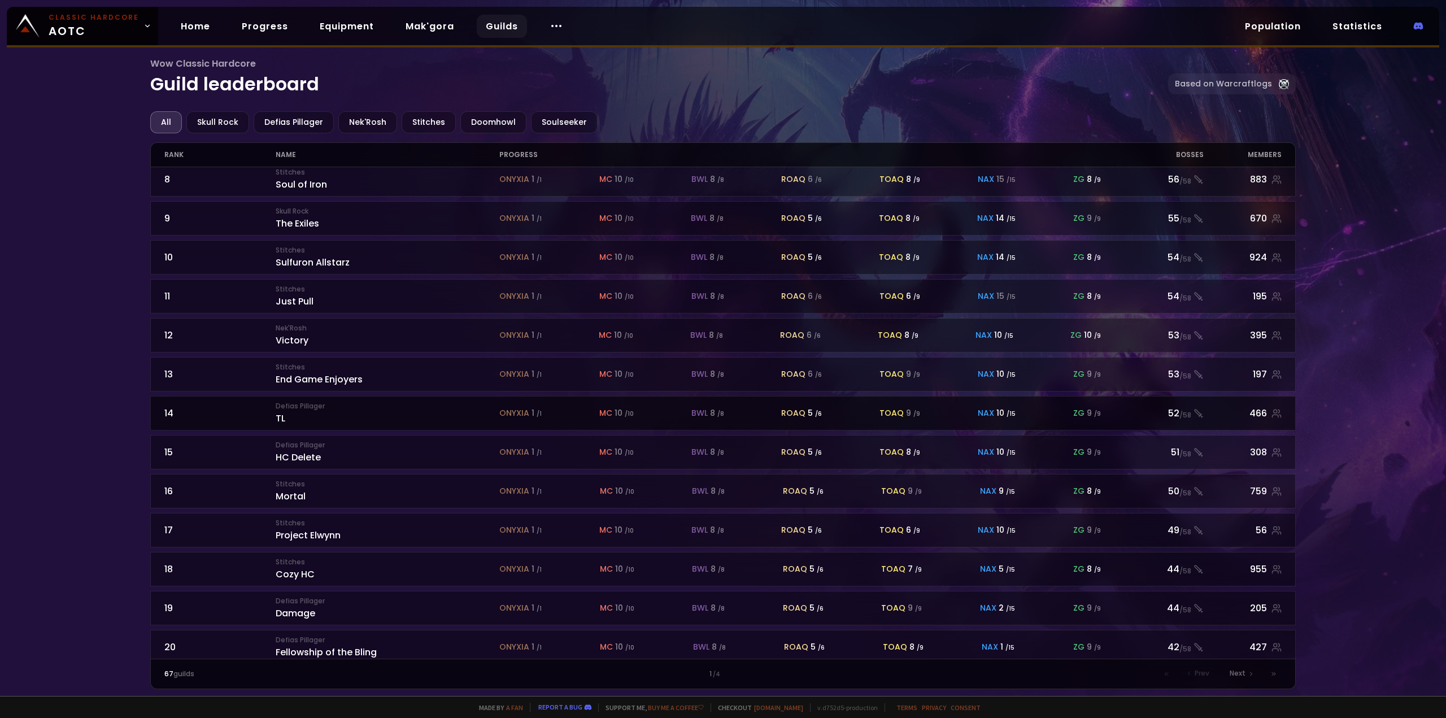
scroll to position [293, 0]
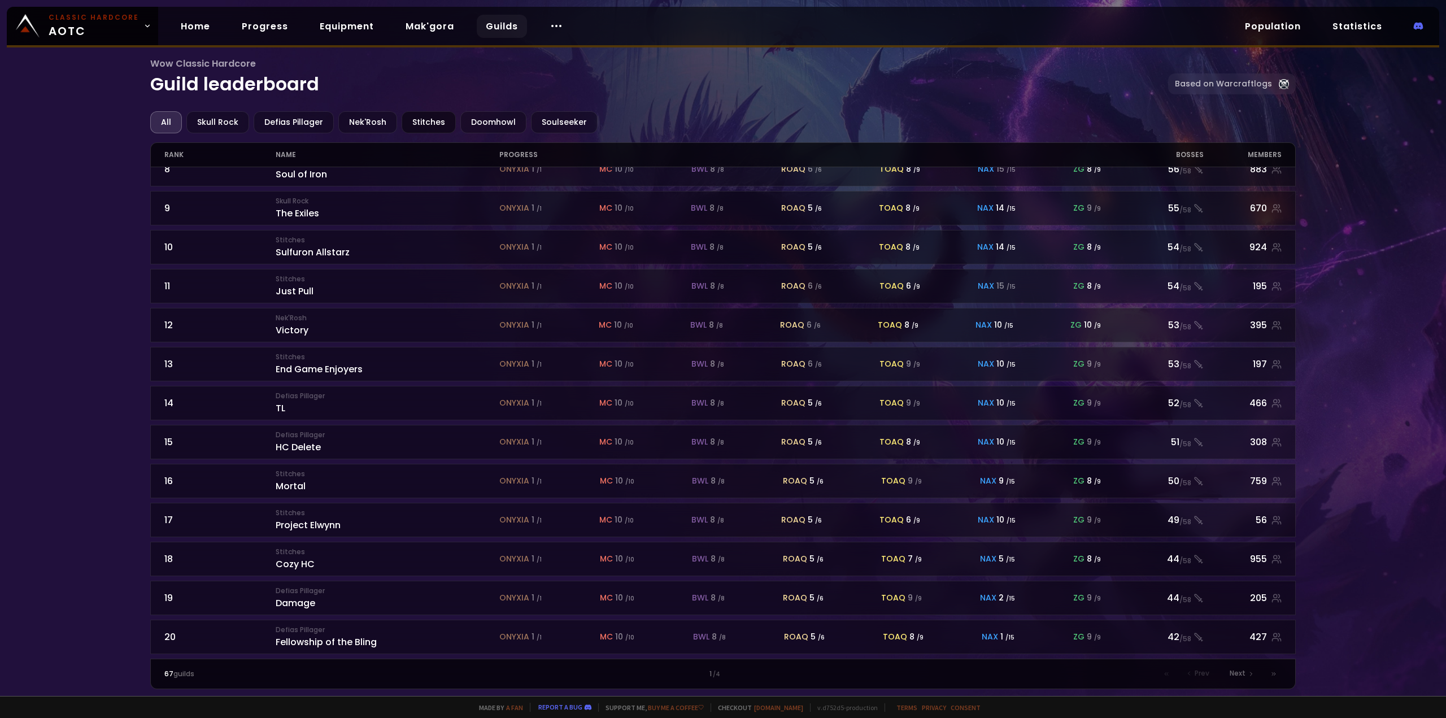
click at [423, 117] on div "Stitches" at bounding box center [429, 122] width 54 height 22
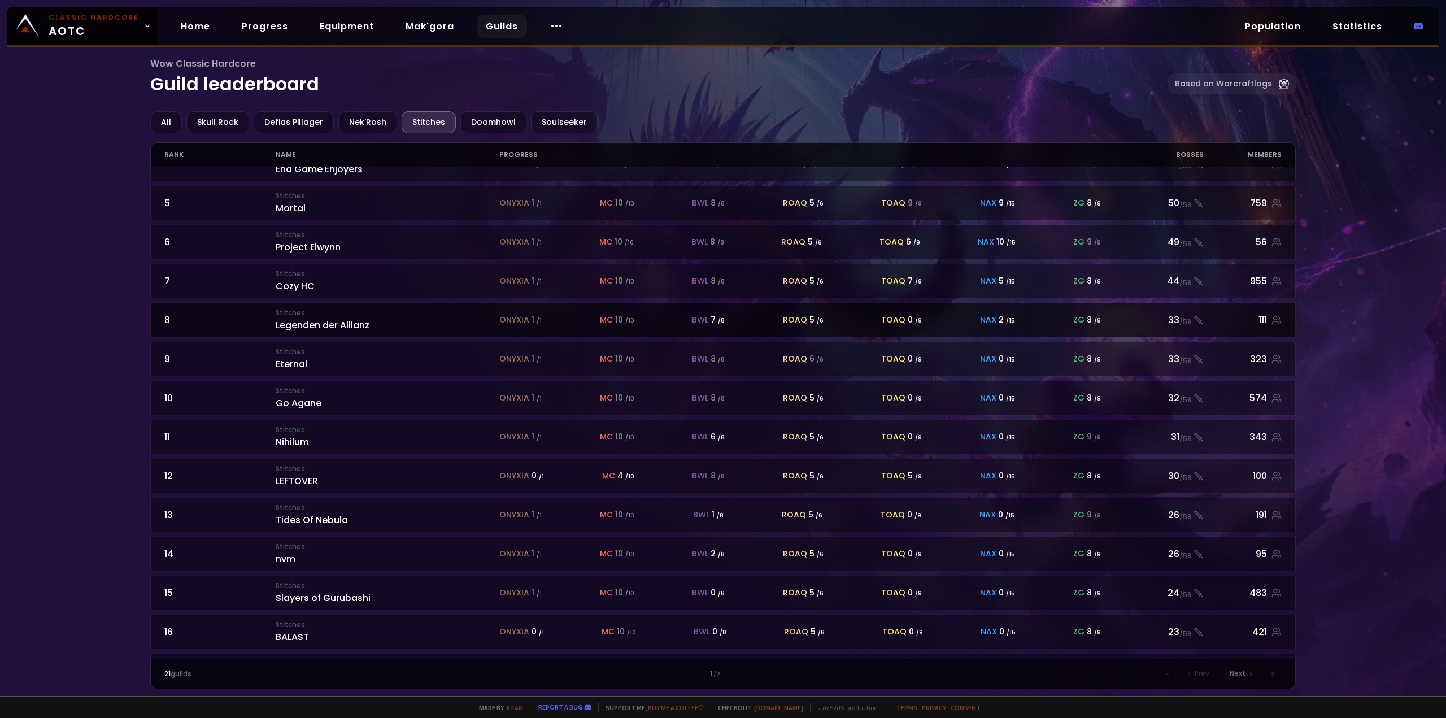
scroll to position [169, 0]
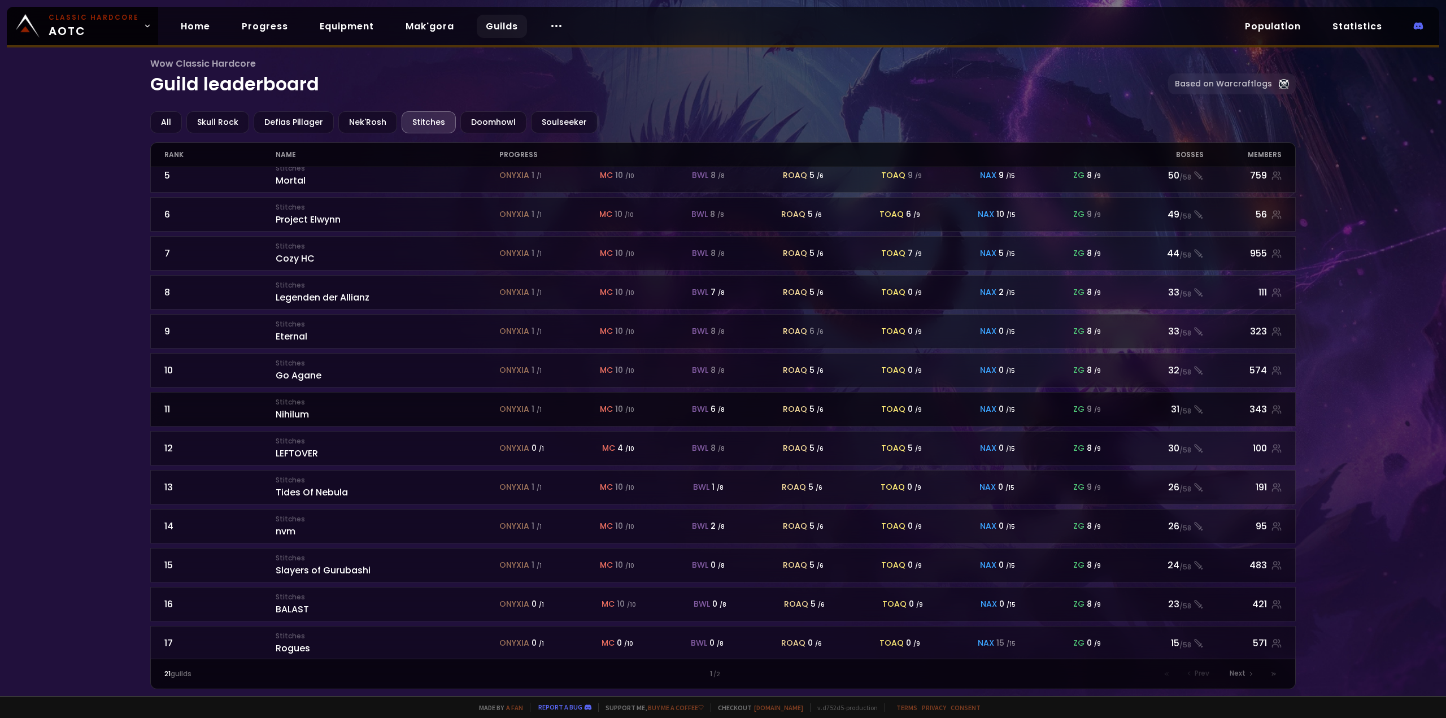
click at [248, 405] on div "11" at bounding box center [220, 409] width 112 height 14
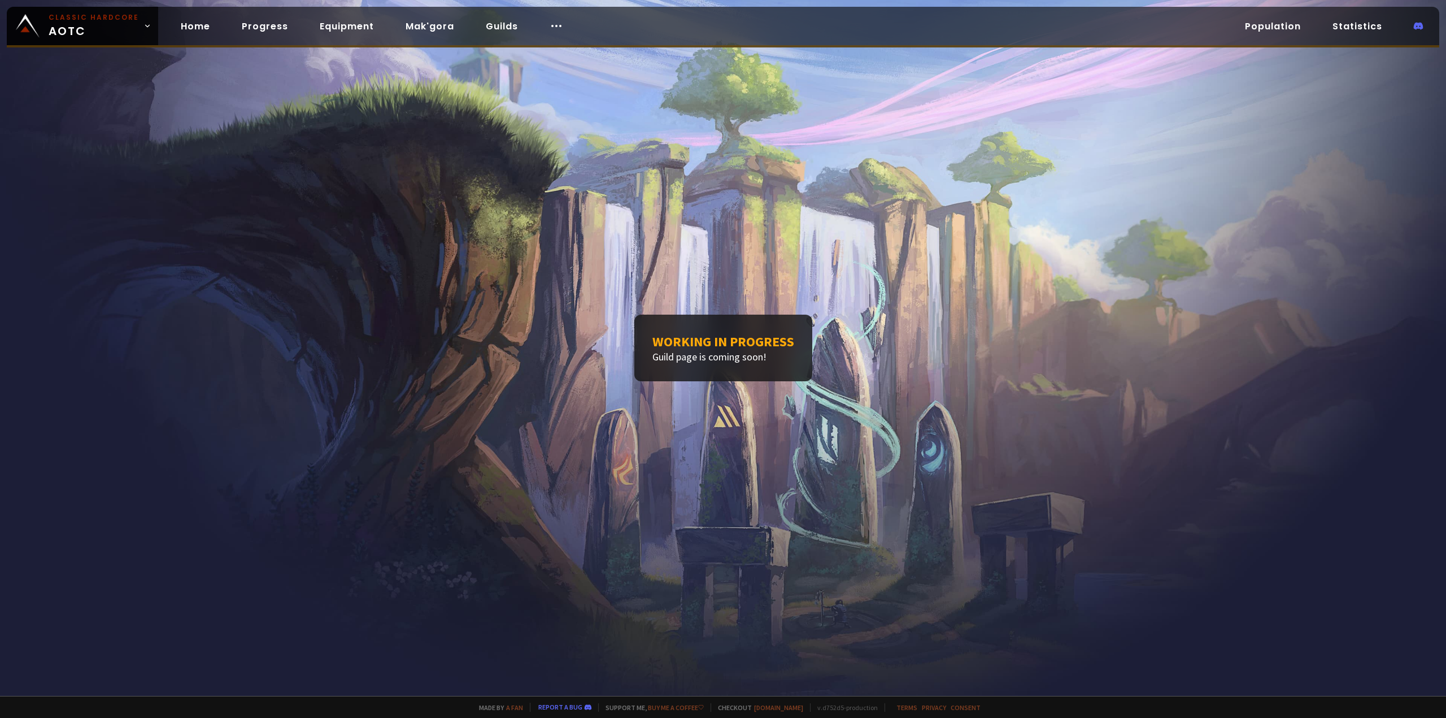
drag, startPoint x: 340, startPoint y: 193, endPoint x: 339, endPoint y: 166, distance: 27.1
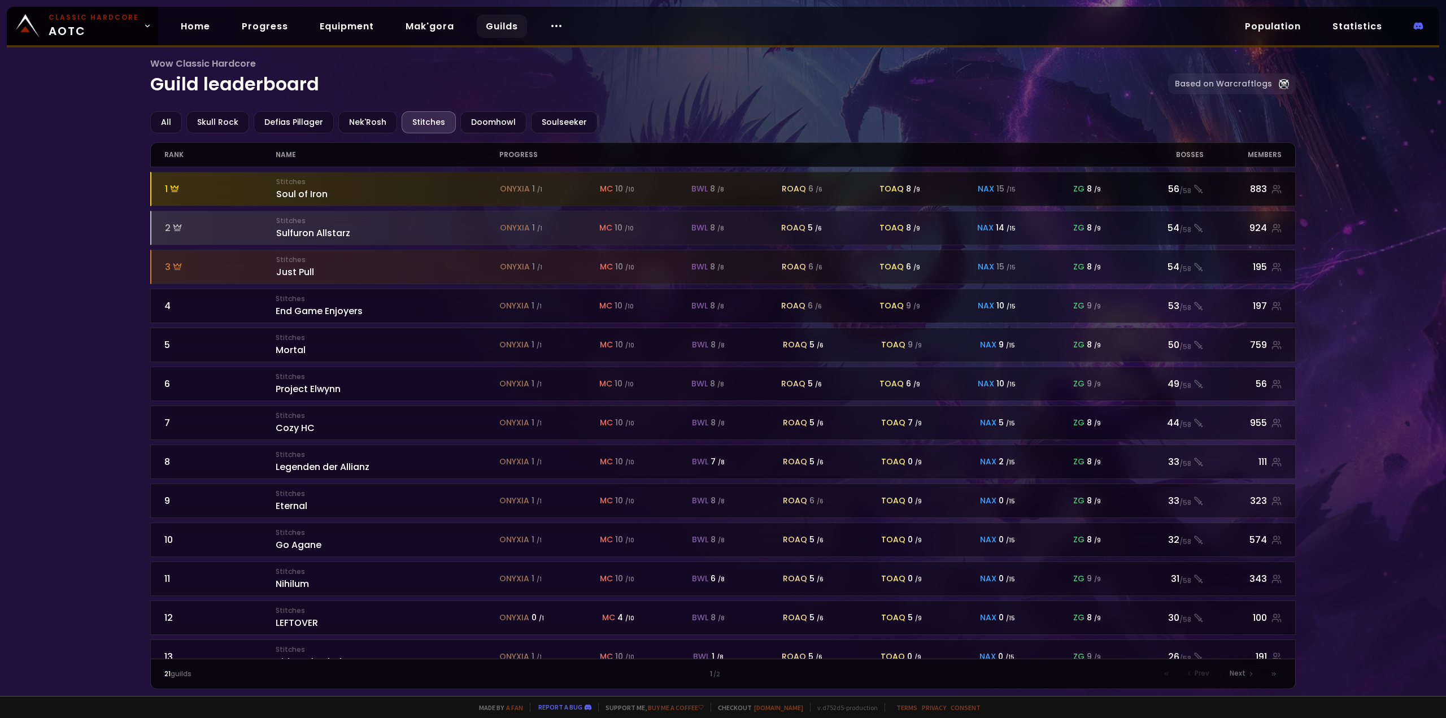
click at [204, 186] on div "1" at bounding box center [221, 189] width 112 height 14
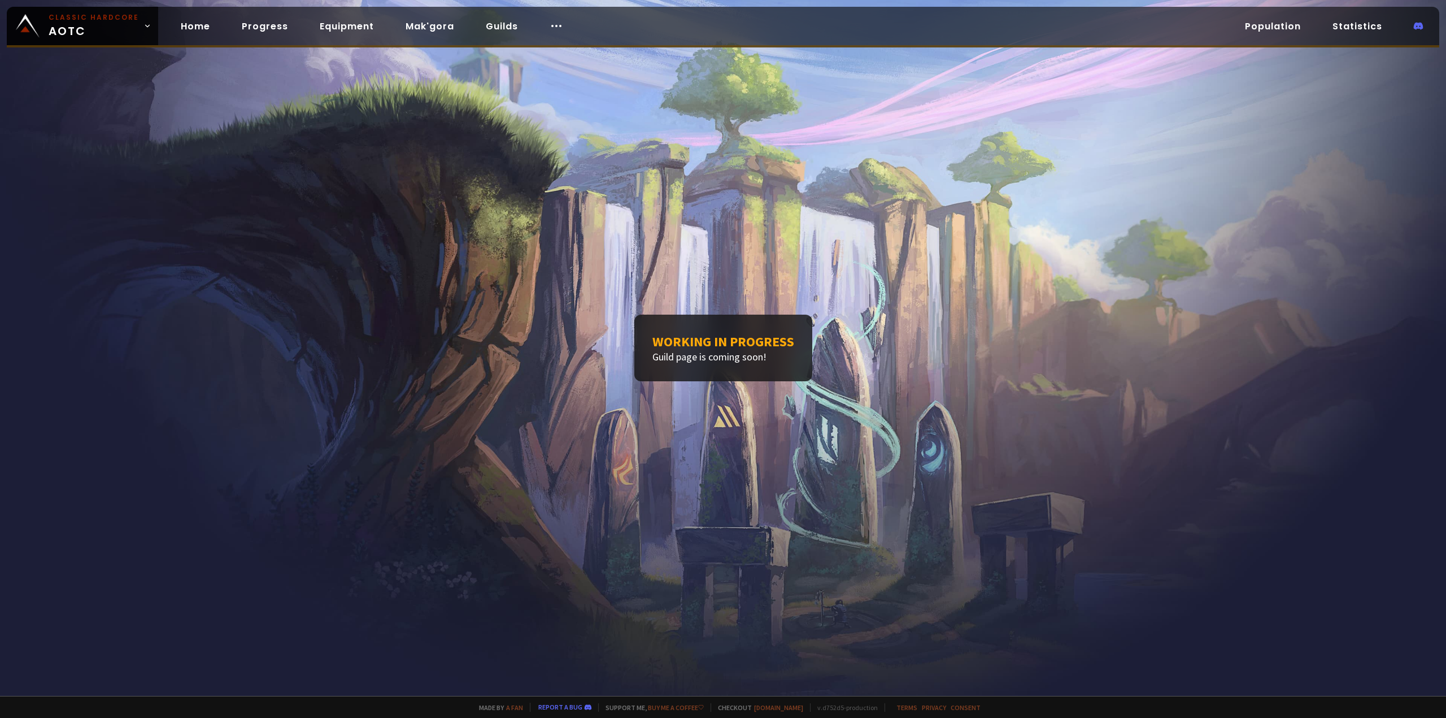
drag, startPoint x: 268, startPoint y: 217, endPoint x: 258, endPoint y: 212, distance: 11.4
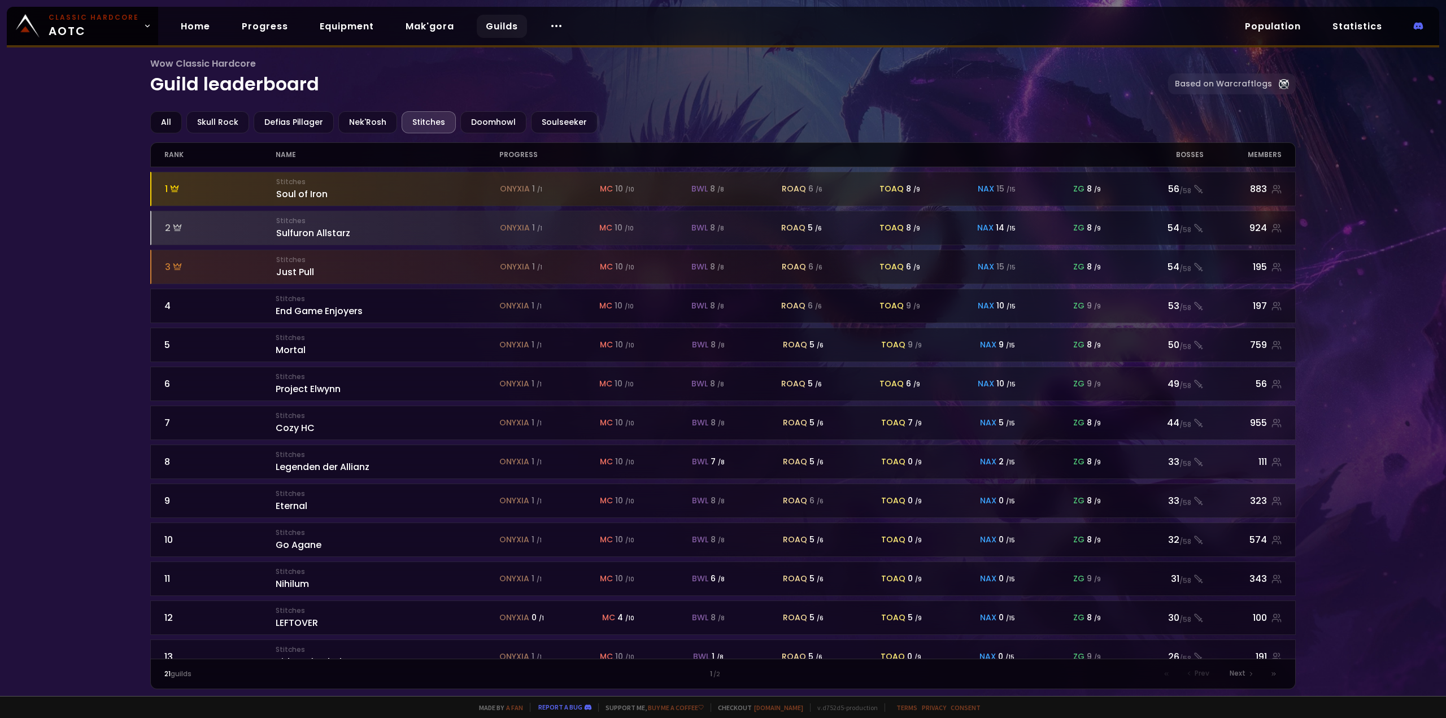
click at [169, 118] on div "All" at bounding box center [166, 122] width 32 height 22
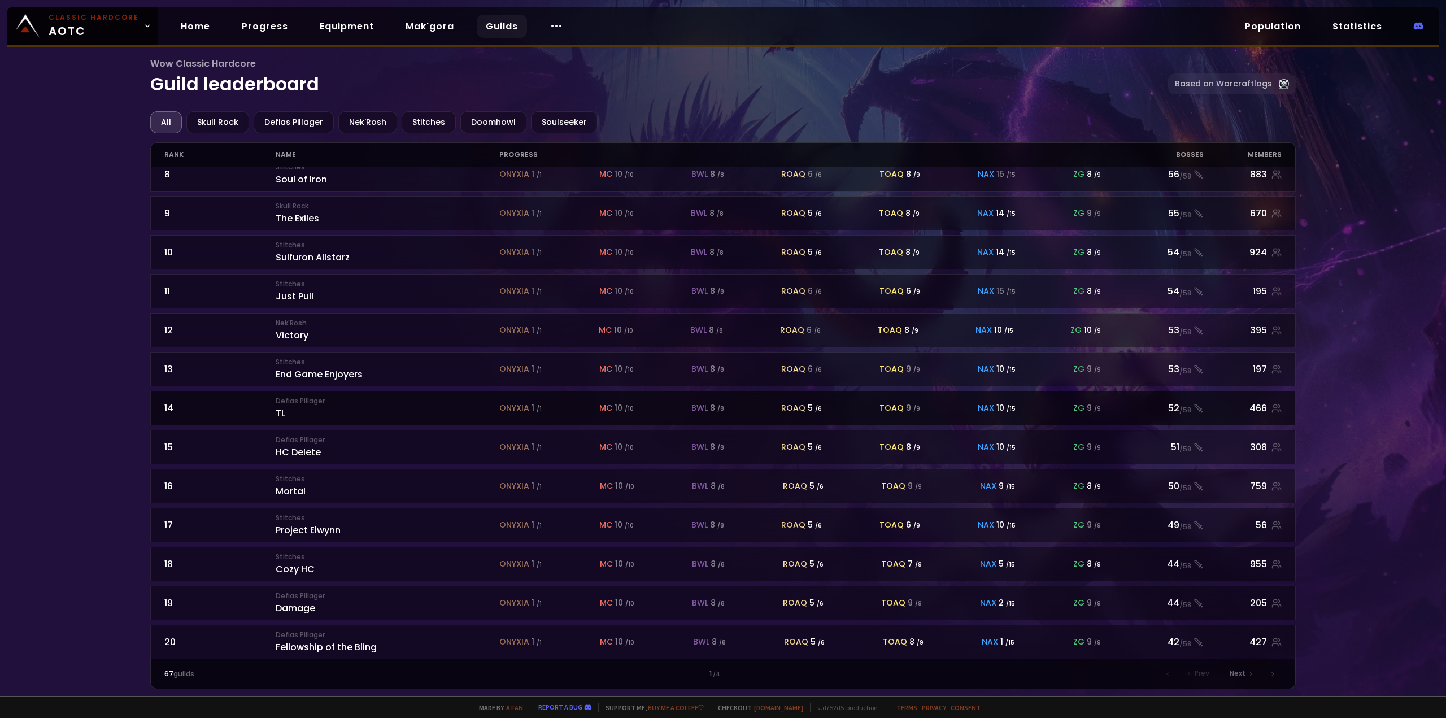
scroll to position [293, 0]
